Goal: Information Seeking & Learning: Learn about a topic

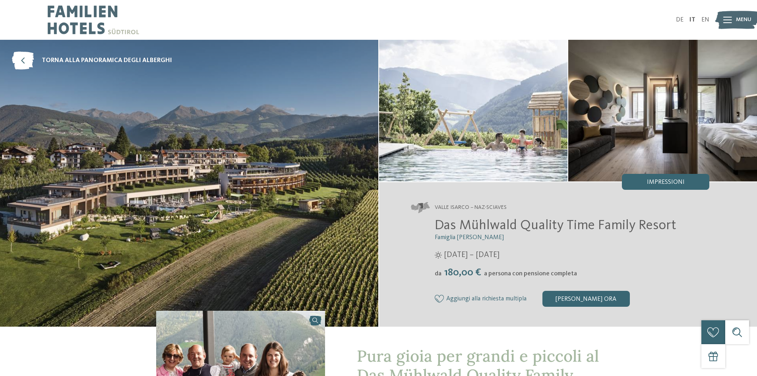
click at [729, 16] on div at bounding box center [727, 20] width 9 height 20
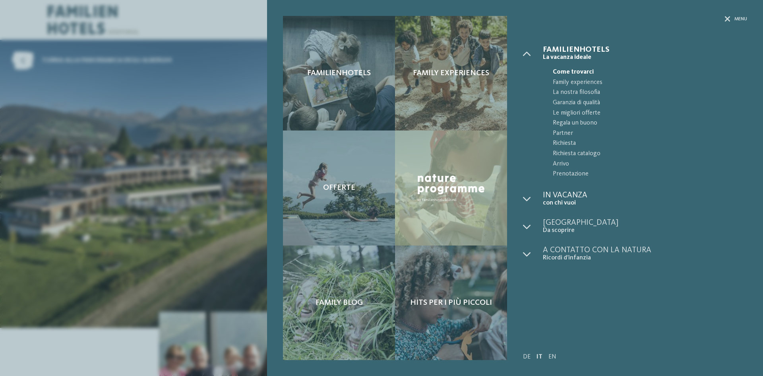
click at [556, 198] on span "In vacanza" at bounding box center [645, 195] width 204 height 8
click at [529, 202] on icon at bounding box center [527, 199] width 8 height 8
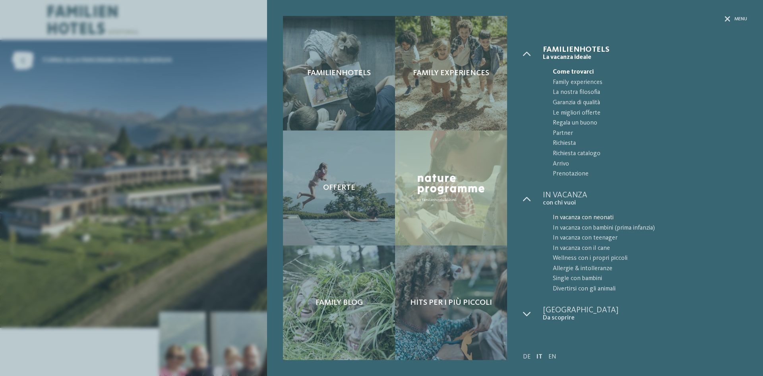
click at [586, 217] on span "In vacanza con neonati" at bounding box center [650, 218] width 194 height 10
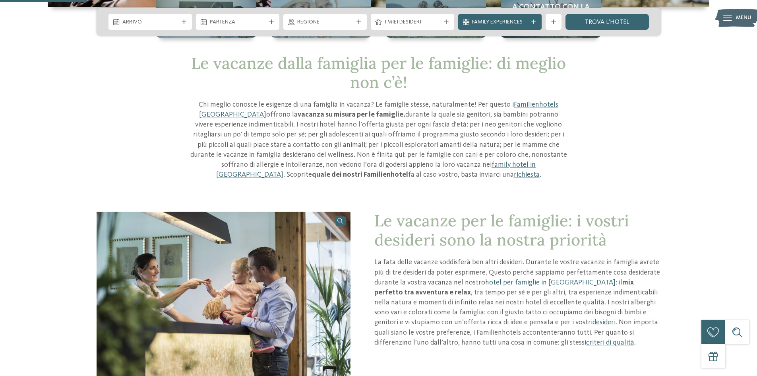
scroll to position [278, 0]
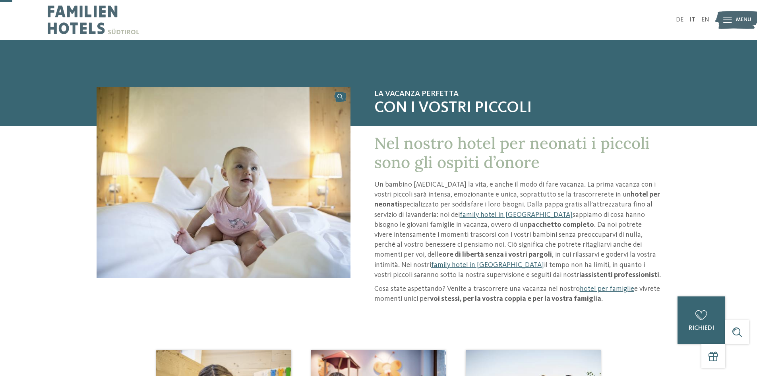
scroll to position [79, 0]
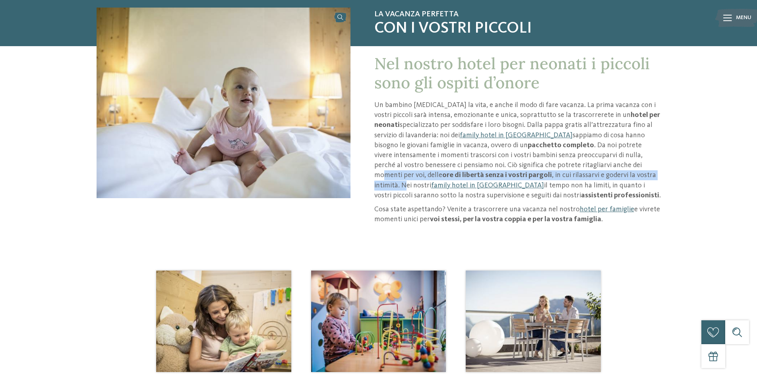
drag, startPoint x: 528, startPoint y: 167, endPoint x: 550, endPoint y: 173, distance: 23.3
click at [550, 173] on p "Un bambino cambia la vita, e anche il modo di fare vacanza. La prima vacanza co…" at bounding box center [517, 150] width 287 height 100
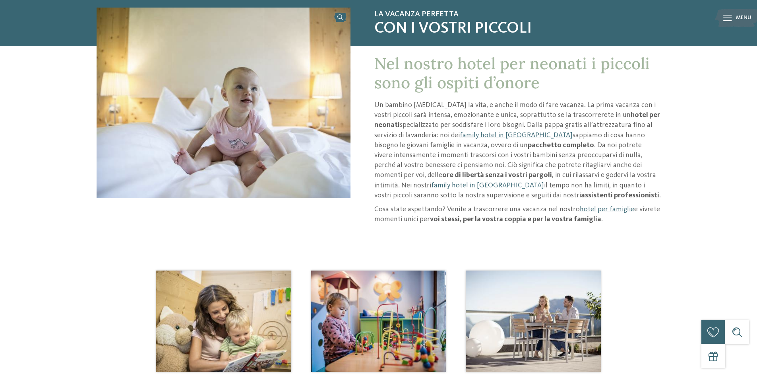
click at [531, 198] on p "Un bambino cambia la vita, e anche il modo di fare vacanza. La prima vacanza co…" at bounding box center [517, 150] width 287 height 100
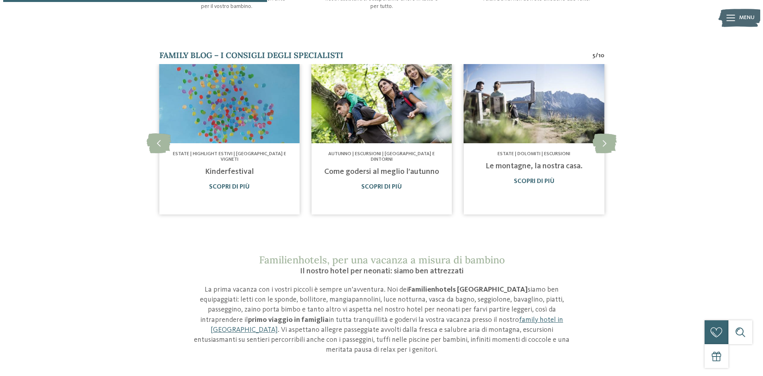
scroll to position [437, 0]
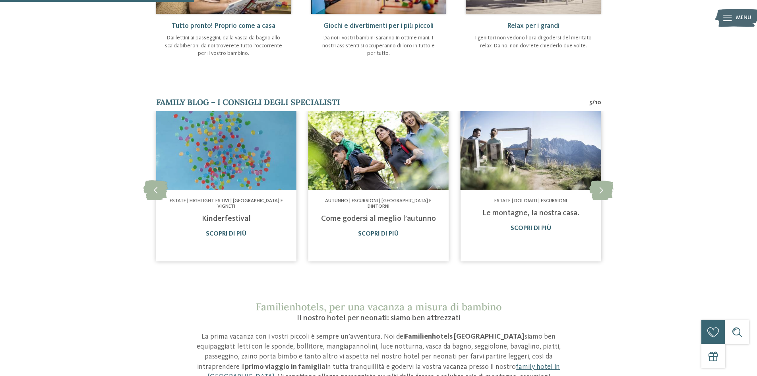
click at [738, 17] on span "Menu" at bounding box center [744, 18] width 16 height 8
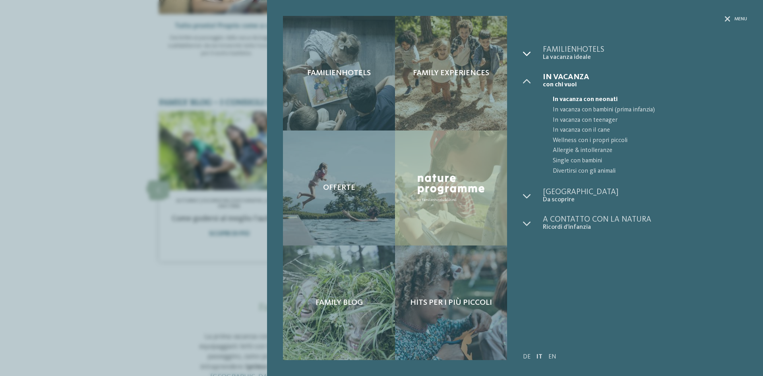
click at [531, 54] on div at bounding box center [533, 54] width 20 height 16
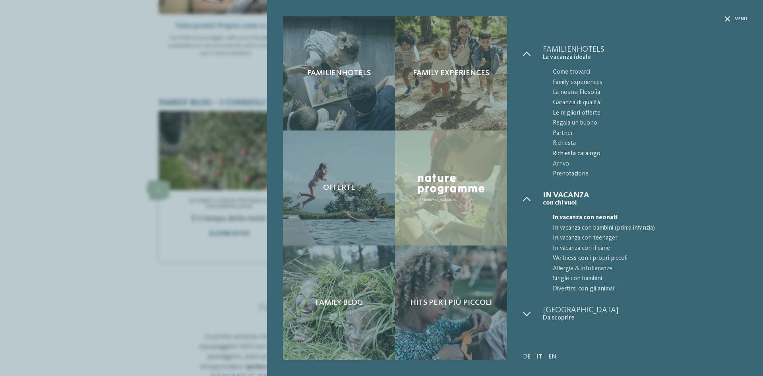
click at [576, 153] on span "Richiesta catalogo" at bounding box center [650, 154] width 194 height 10
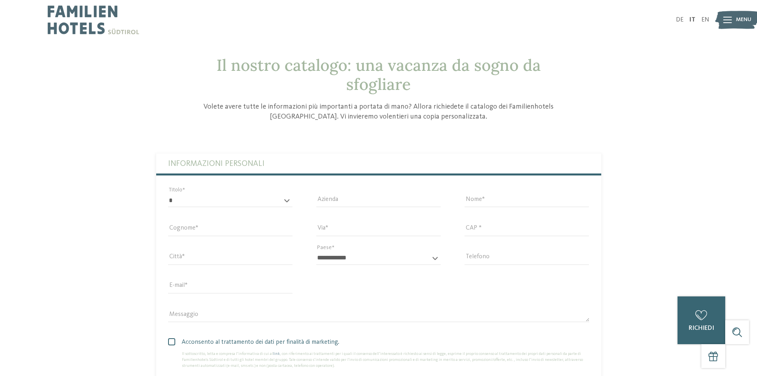
click at [733, 19] on img at bounding box center [737, 20] width 44 height 22
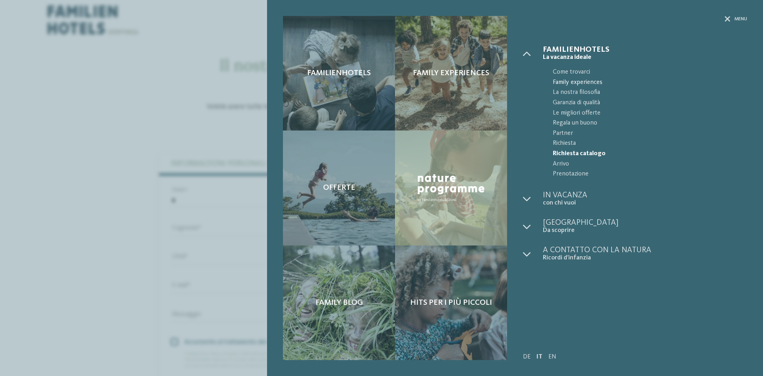
click at [585, 82] on span "Family experiences" at bounding box center [650, 83] width 194 height 10
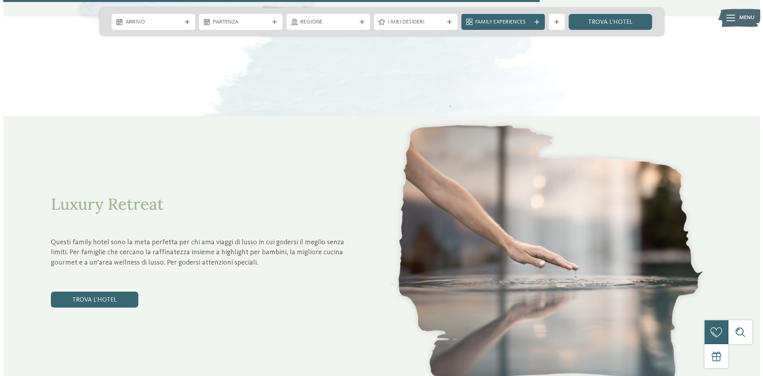
scroll to position [2703, 0]
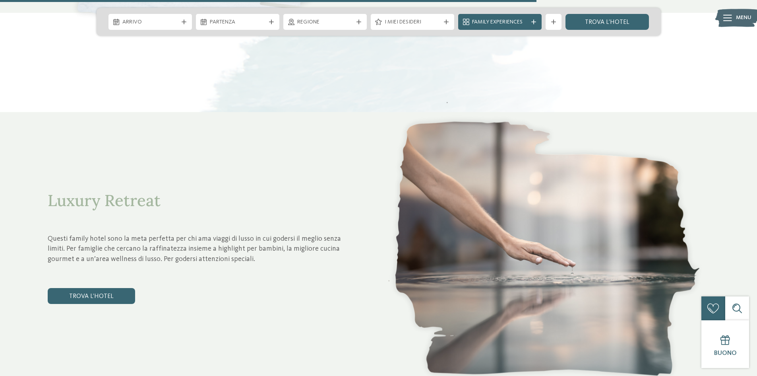
click at [729, 25] on div at bounding box center [727, 18] width 9 height 20
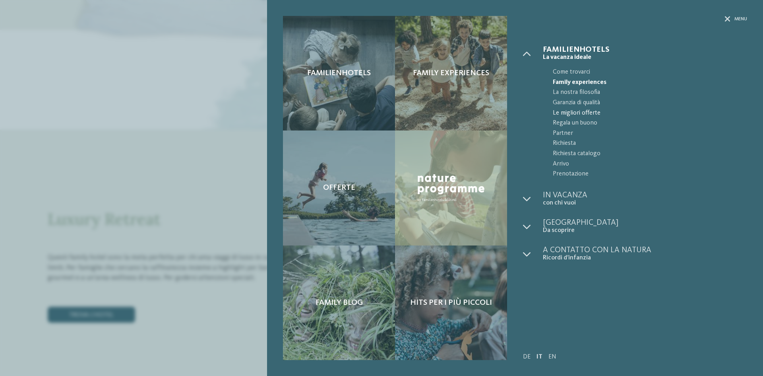
click at [595, 111] on span "Le migliori offerte" at bounding box center [650, 113] width 194 height 10
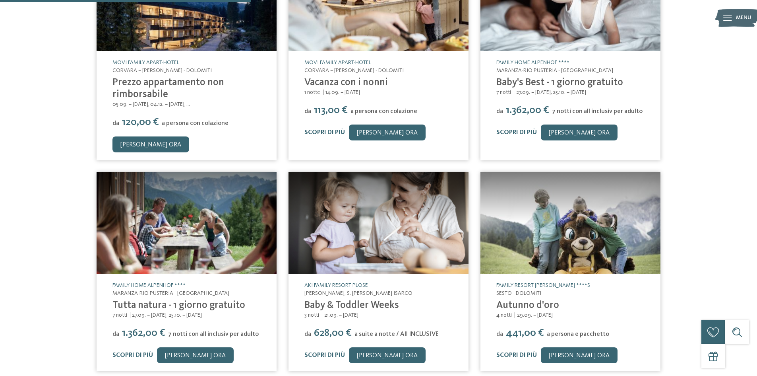
scroll to position [238, 0]
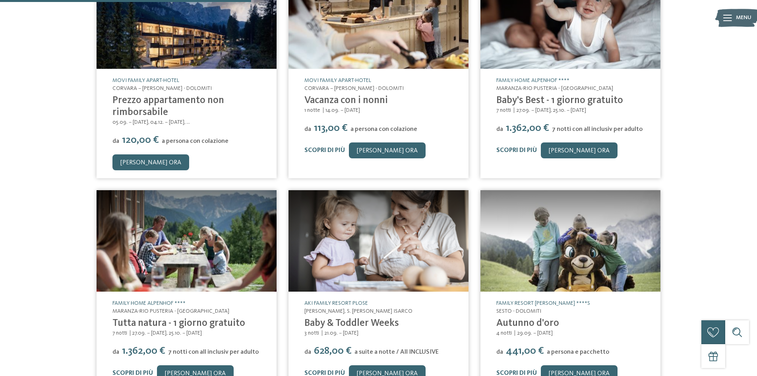
drag, startPoint x: 723, startPoint y: 113, endPoint x: 717, endPoint y: 72, distance: 41.4
click at [717, 72] on div "L’offerta che avete sempre sognato In esclusiva per voi: le nostre migliori off…" at bounding box center [378, 121] width 757 height 608
